Goal: Task Accomplishment & Management: Manage account settings

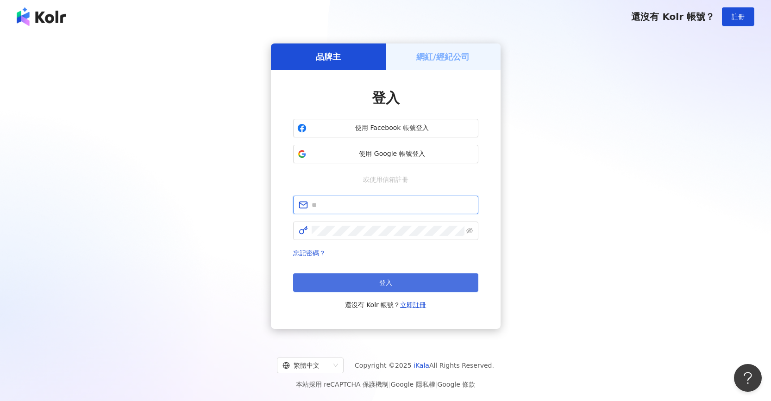
type input "**********"
click at [410, 277] on button "登入" at bounding box center [385, 283] width 185 height 19
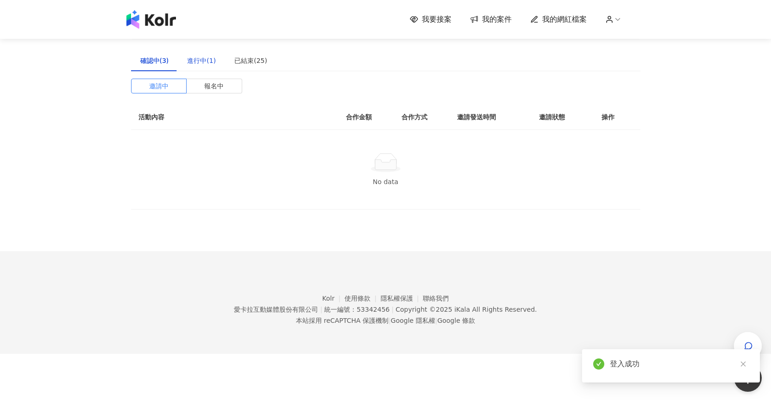
click at [200, 63] on div "進行中(1)" at bounding box center [201, 61] width 29 height 10
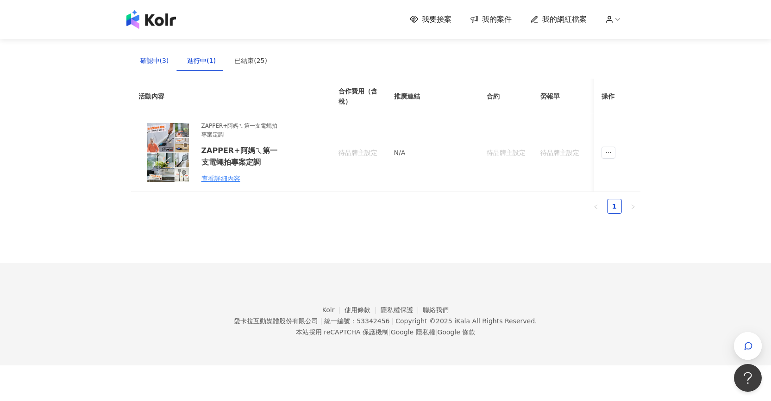
click at [158, 60] on div "確認中(3)" at bounding box center [154, 61] width 29 height 10
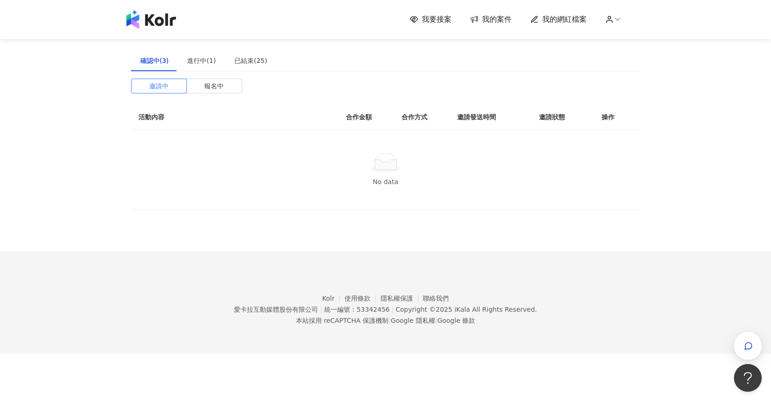
click at [171, 18] on img at bounding box center [151, 19] width 50 height 19
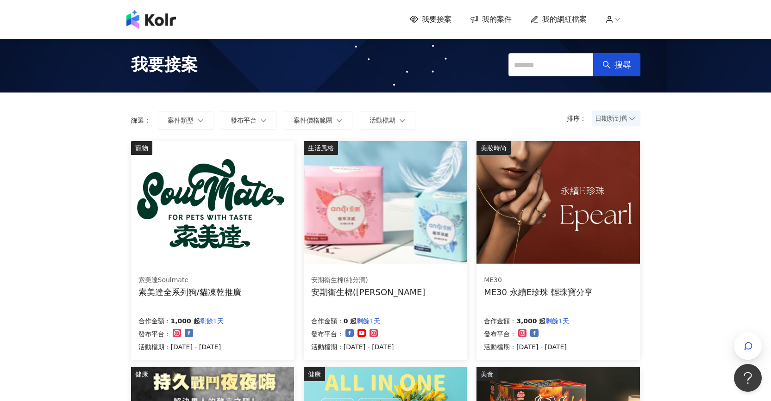
click at [579, 23] on span "我的網紅檔案" at bounding box center [564, 19] width 44 height 10
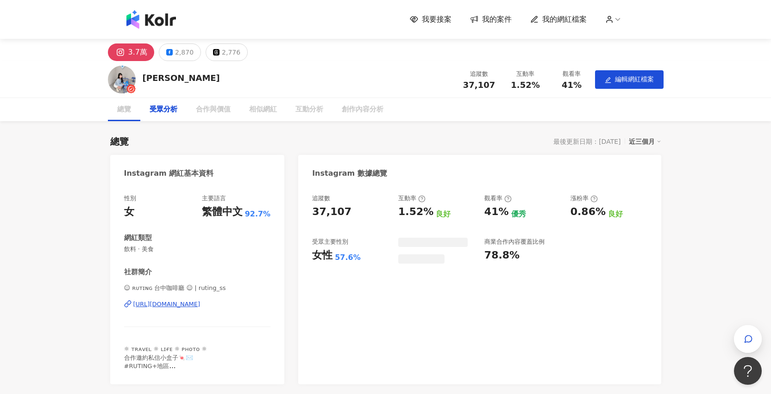
click at [305, 114] on div "互動分析" at bounding box center [309, 109] width 28 height 11
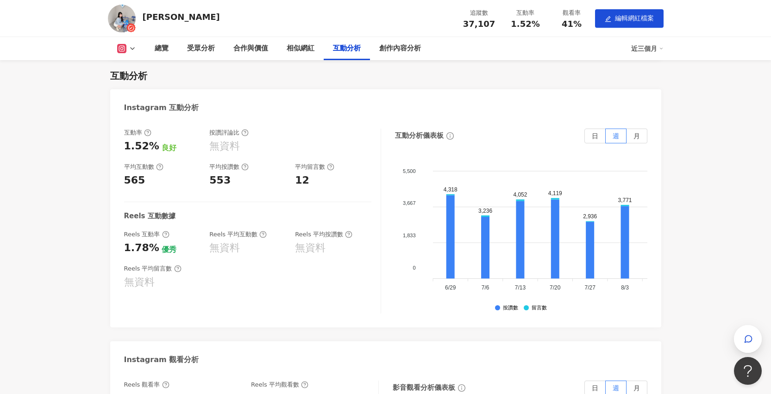
click at [136, 49] on icon at bounding box center [132, 48] width 7 height 7
click at [161, 49] on div "總覽" at bounding box center [162, 48] width 14 height 11
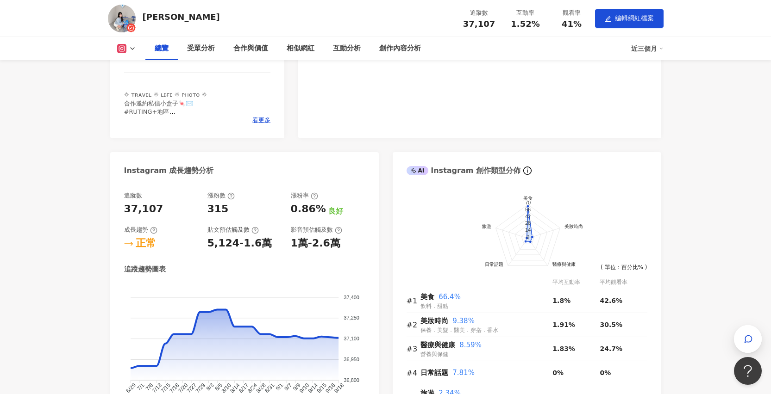
scroll to position [251, 0]
